Goal: Obtain resource: Obtain resource

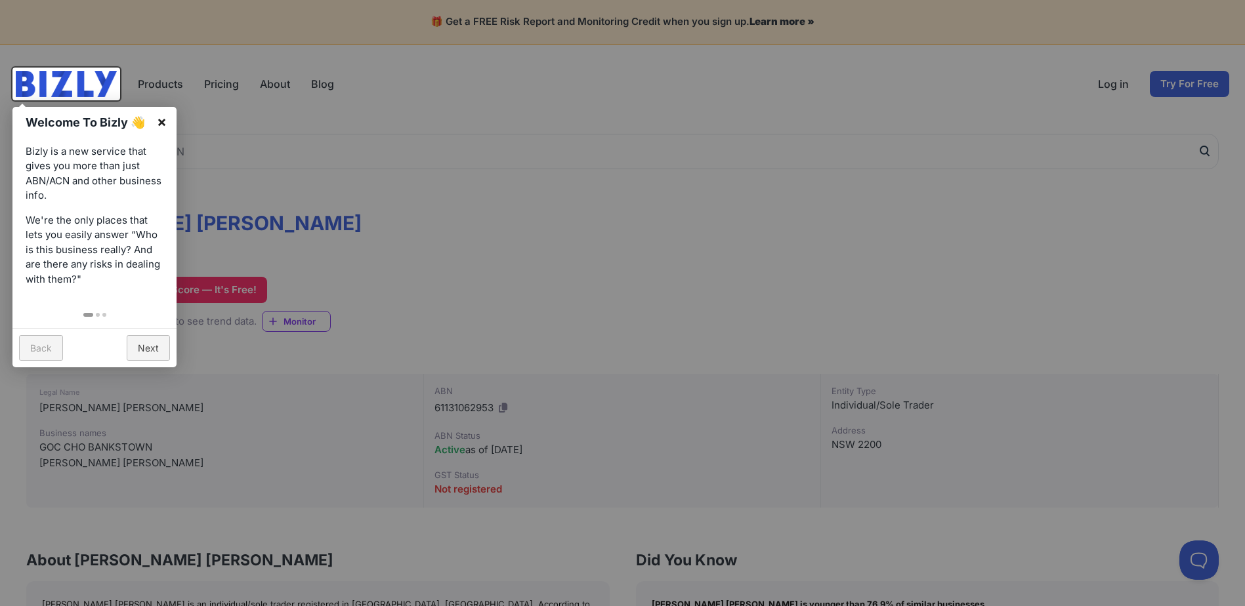
click at [159, 121] on link "×" at bounding box center [162, 122] width 30 height 30
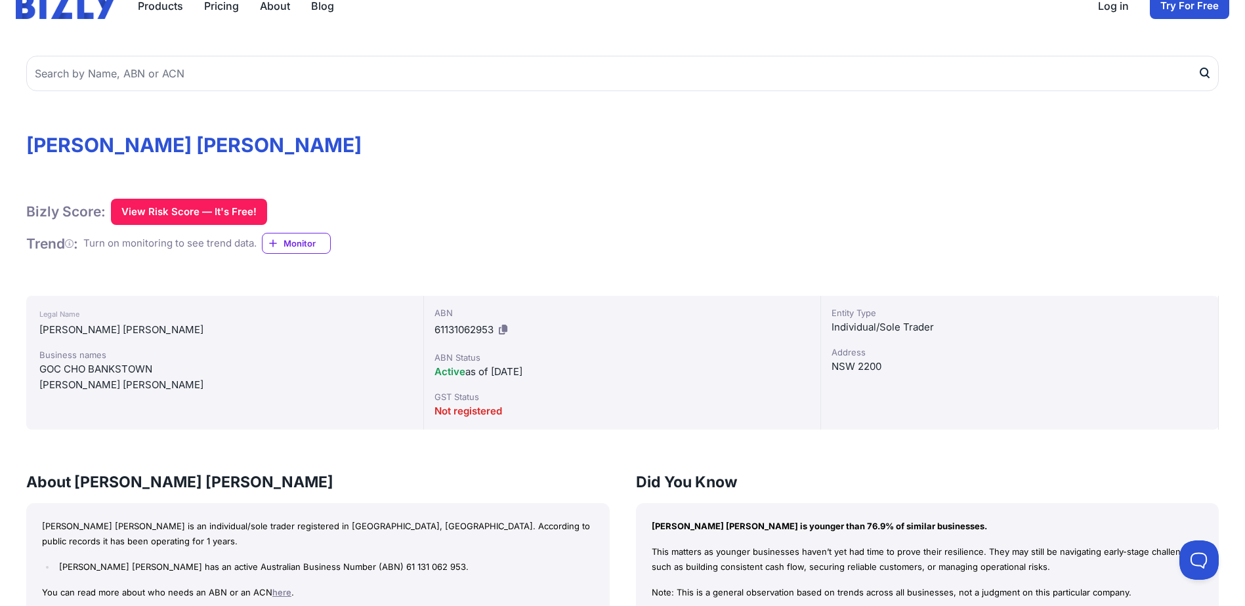
scroll to position [77, 0]
click at [152, 219] on button "View Risk Score — It's Free!" at bounding box center [189, 212] width 156 height 26
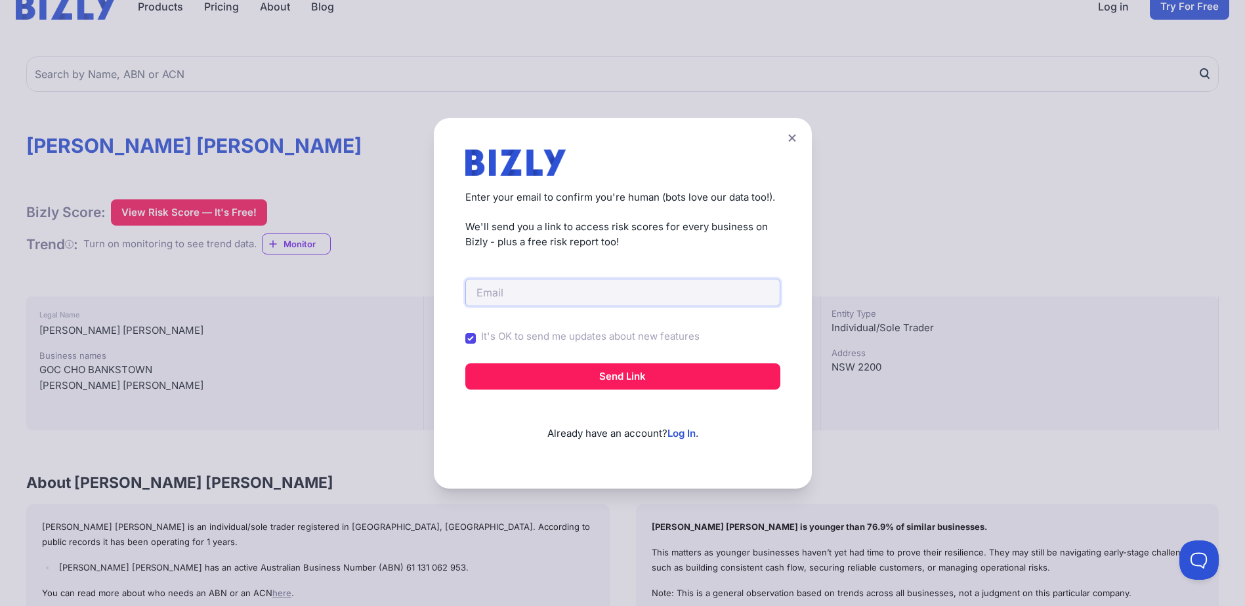
click at [495, 301] on input "email" at bounding box center [622, 293] width 315 height 28
type input "[EMAIL_ADDRESS][DOMAIN_NAME]"
click at [474, 342] on input "It's OK to send me updates about new features" at bounding box center [470, 338] width 10 height 10
checkbox input "false"
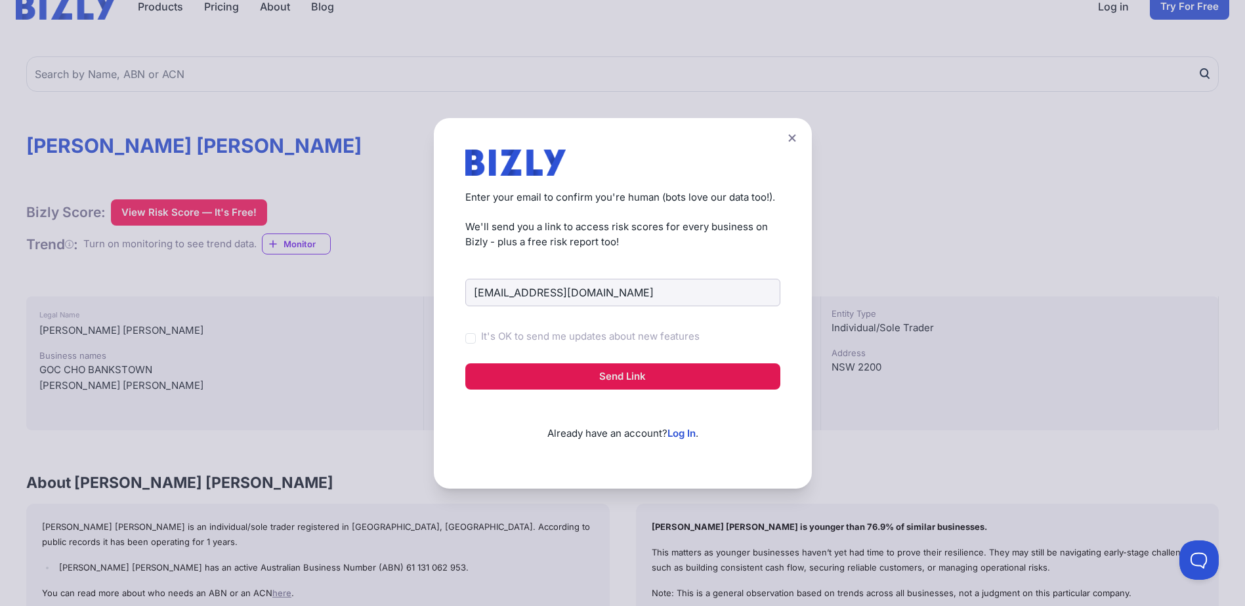
click at [487, 377] on button "Send Link" at bounding box center [622, 377] width 315 height 26
click at [634, 295] on input "[EMAIL_ADDRESS][DOMAIN_NAME]" at bounding box center [622, 293] width 315 height 28
click at [482, 373] on button "Send Link" at bounding box center [622, 377] width 315 height 26
